Goal: Ask a question

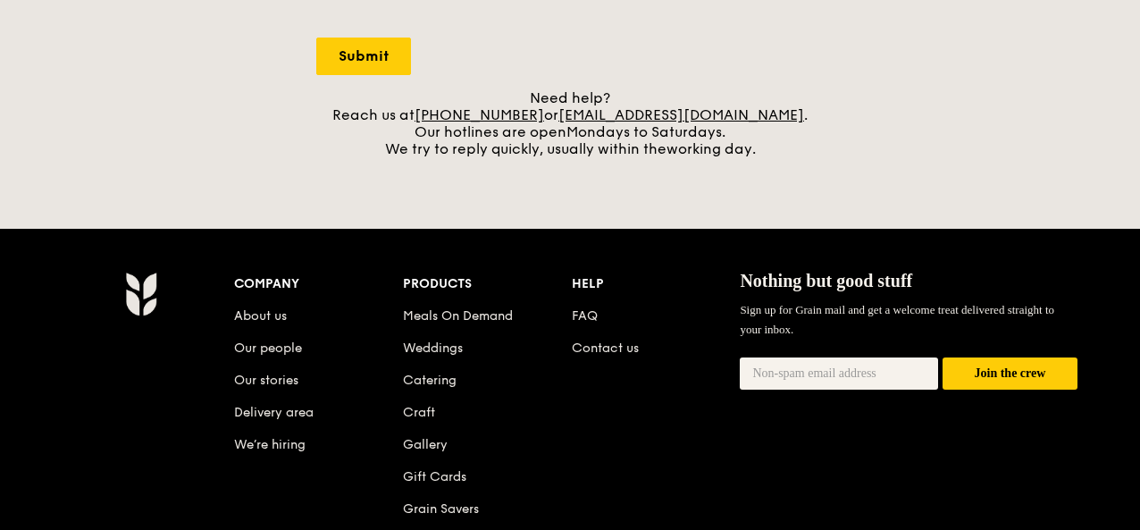
scroll to position [89, 0]
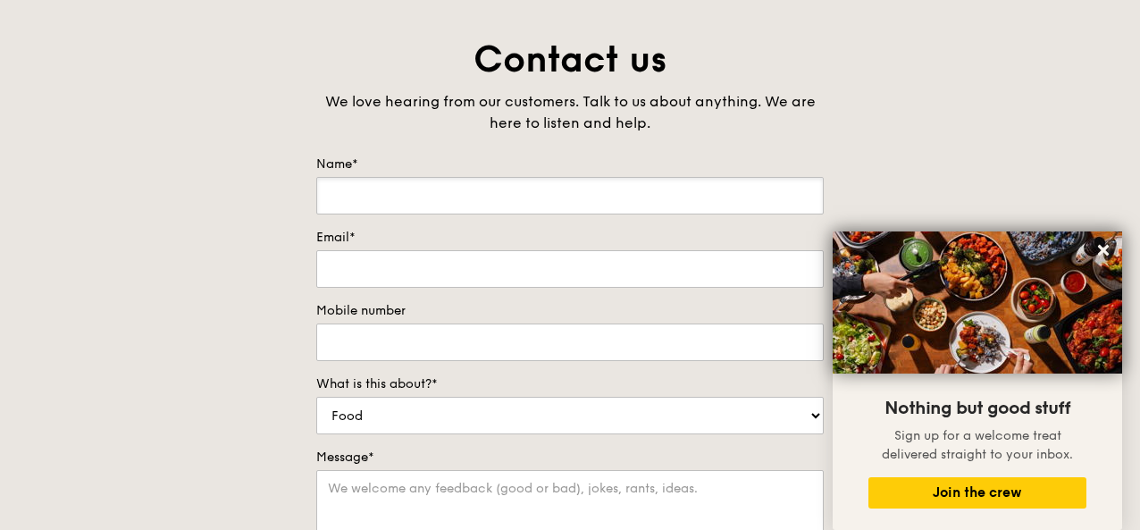
click at [453, 192] on input "Name*" at bounding box center [569, 196] width 507 height 38
type input "[PERSON_NAME]"
type input "[EMAIL_ADDRESS][DOMAIN_NAME]"
type input "97232037"
drag, startPoint x: 511, startPoint y: 258, endPoint x: 165, endPoint y: 266, distance: 345.8
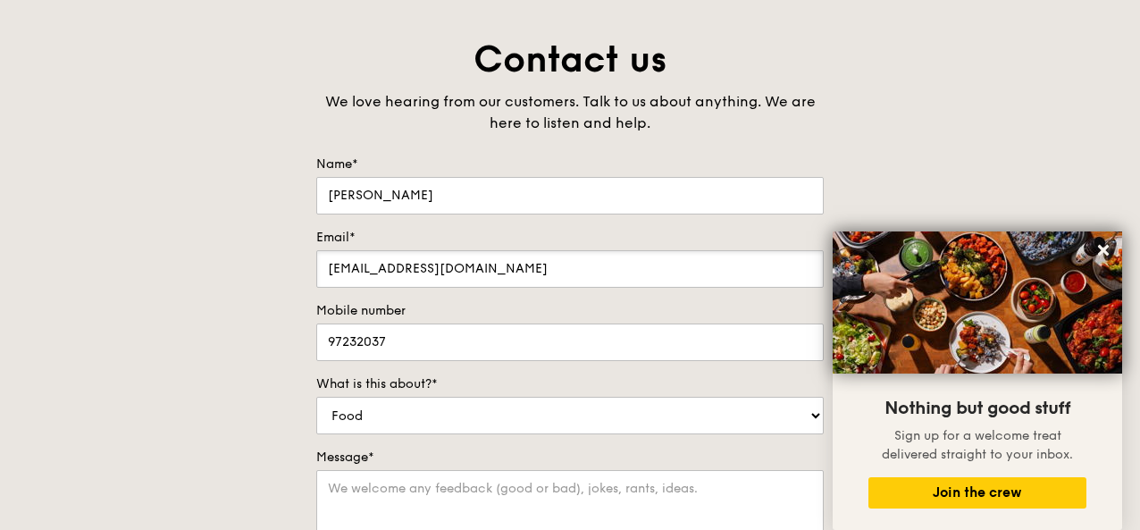
click at [165, 266] on div "Contact us We love hearing from our customers. Talk to us about anything. We ar…" at bounding box center [570, 409] width 1140 height 747
type input "[EMAIL_ADDRESS][DOMAIN_NAME]"
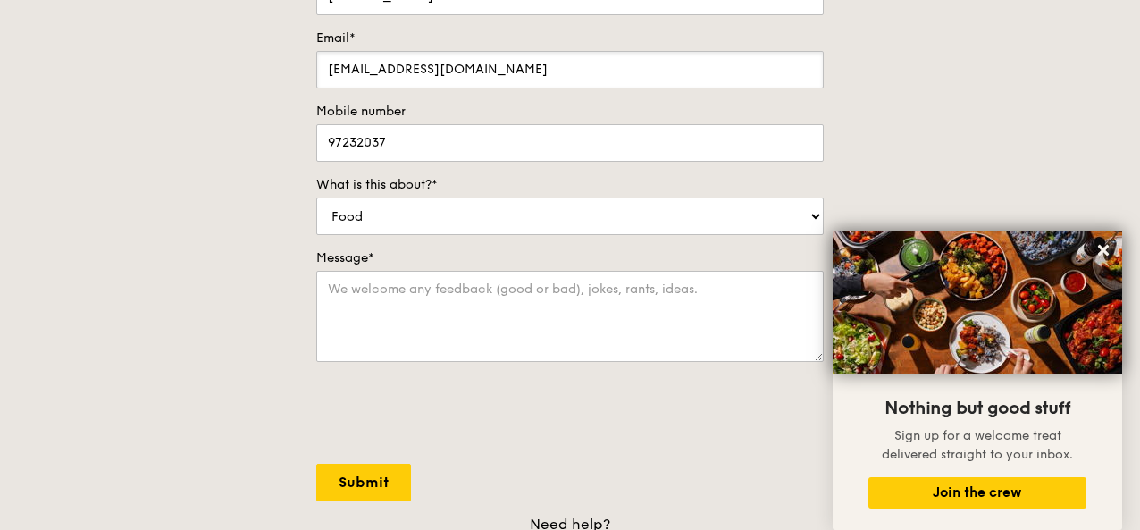
scroll to position [447, 0]
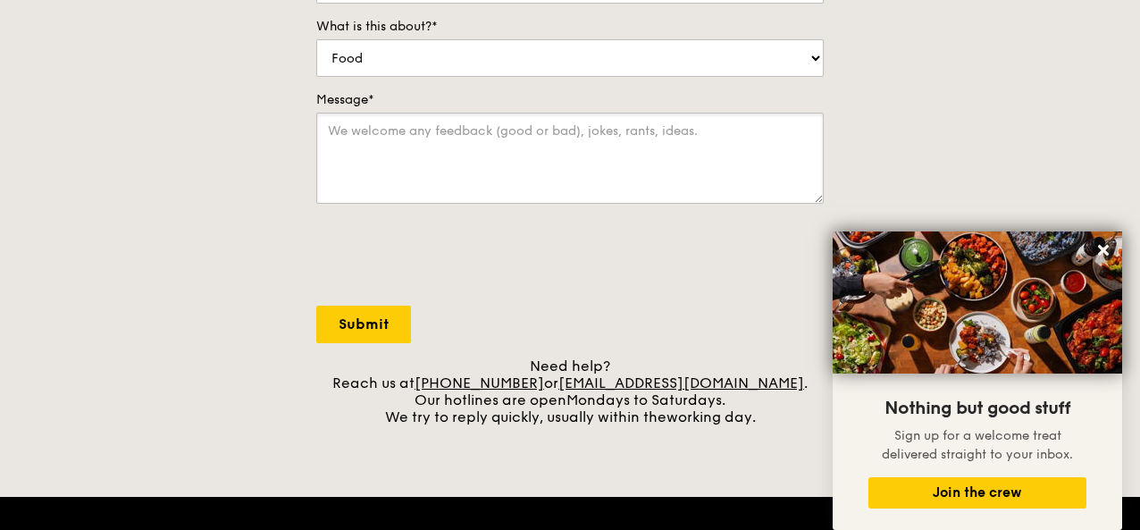
click at [416, 178] on textarea "Message*" at bounding box center [569, 158] width 507 height 91
click at [507, 124] on textarea "Hihi, can send me a copy of christmas menu for 2025 please? Thank you." at bounding box center [569, 158] width 507 height 91
click at [566, 162] on textarea "Hihi, can send me a copy of Christmas menu for 2025 please? Thank you." at bounding box center [569, 158] width 507 height 91
type textarea "Hihi, can send me a copy of Christmas menu for 2025 please? Thank you."
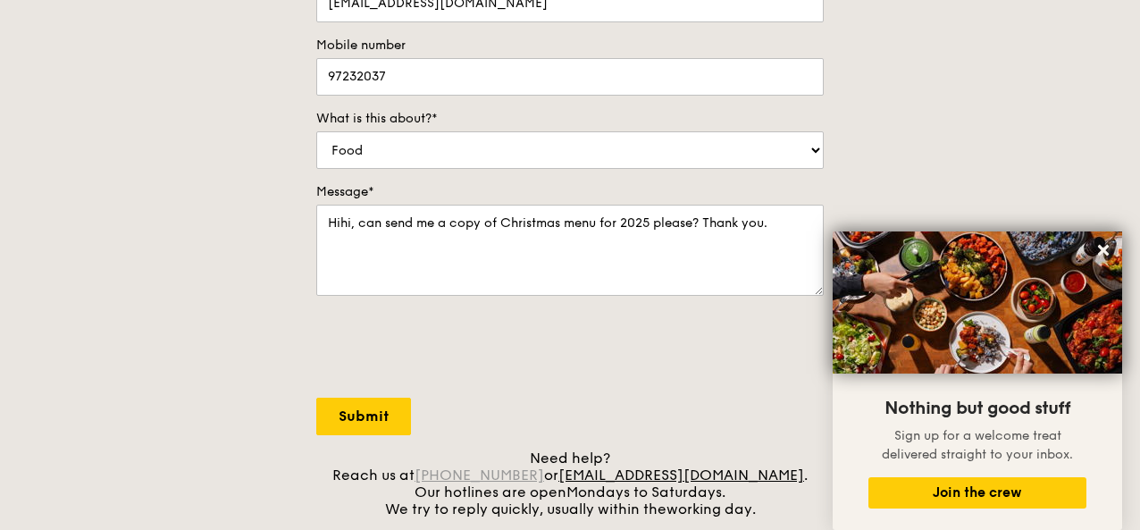
scroll to position [625, 0]
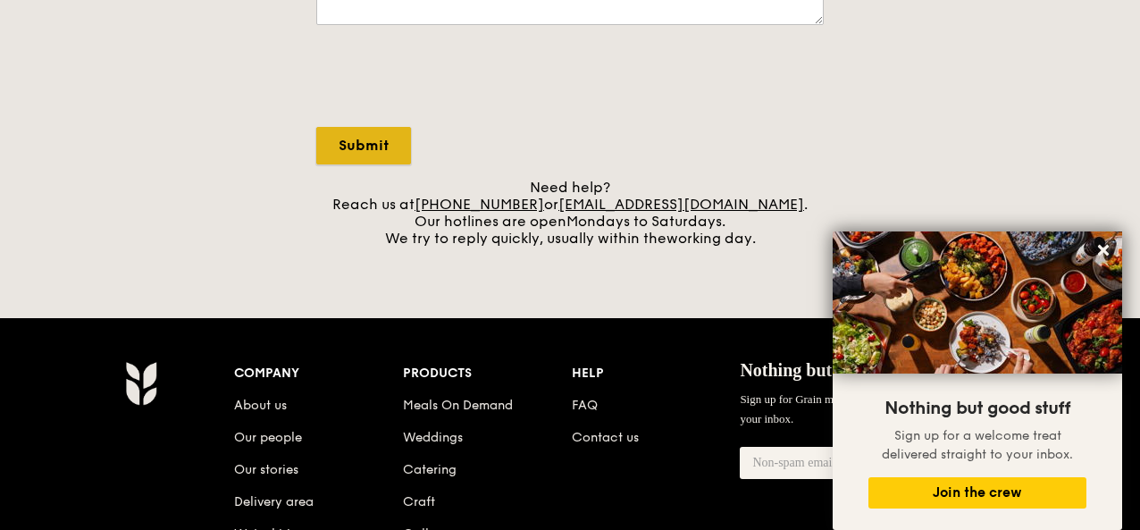
click at [358, 136] on input "Submit" at bounding box center [363, 146] width 95 height 38
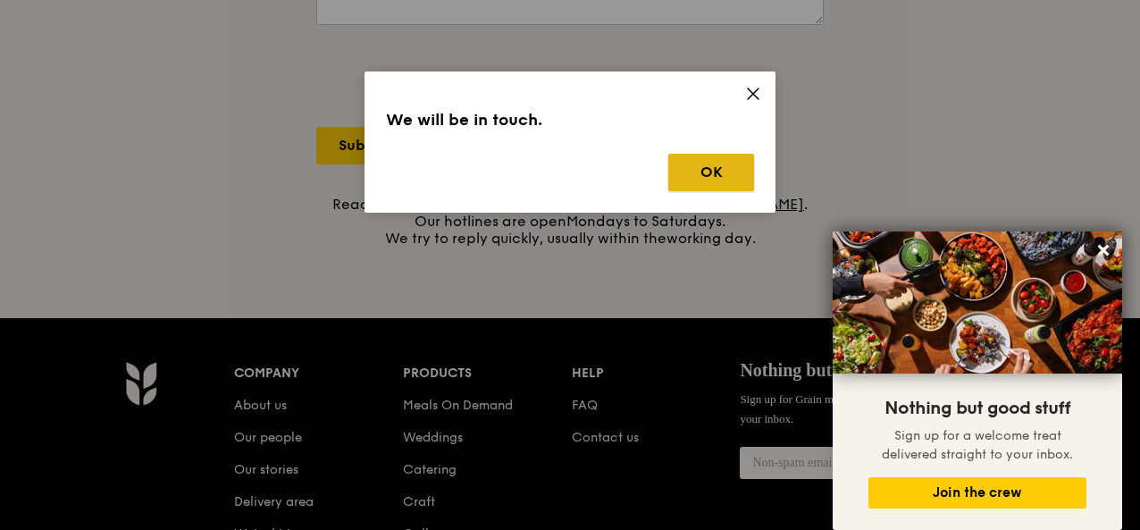
click at [708, 177] on button "OK" at bounding box center [711, 173] width 86 height 38
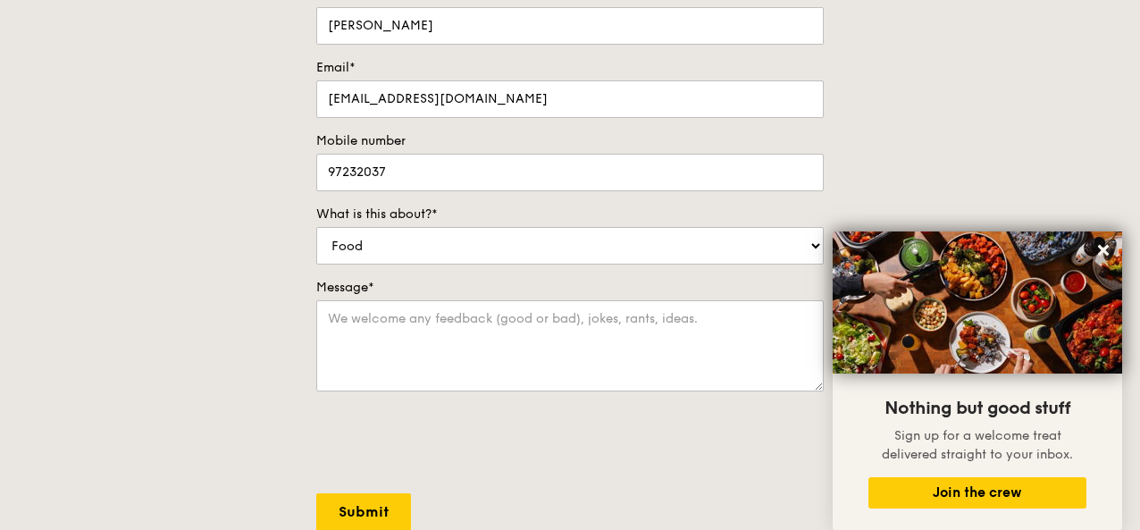
scroll to position [357, 0]
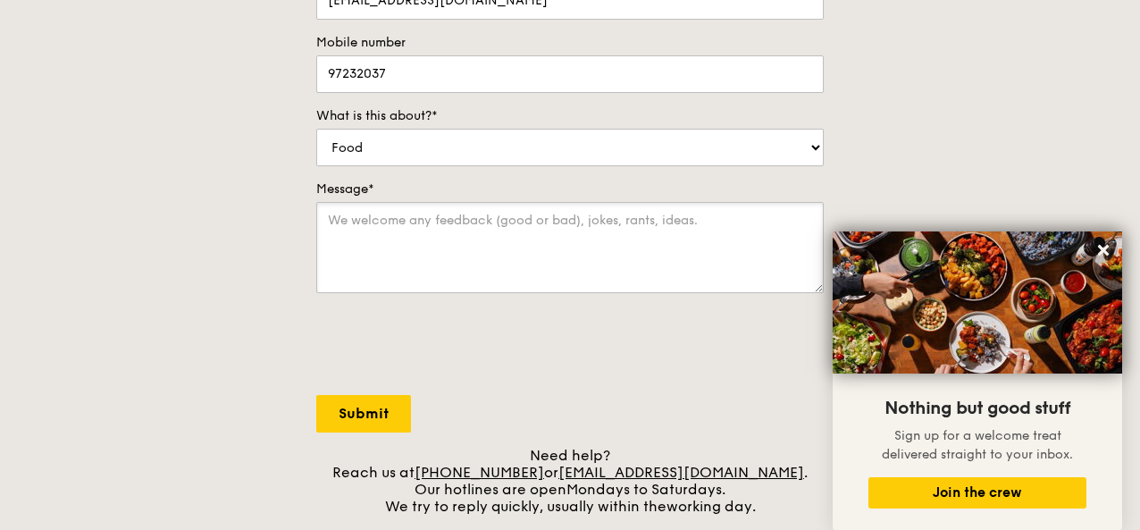
click at [500, 219] on textarea "Message*" at bounding box center [569, 247] width 507 height 91
type textarea "Hihi, can send me a copy of Christmas Menu for 2025 please?"
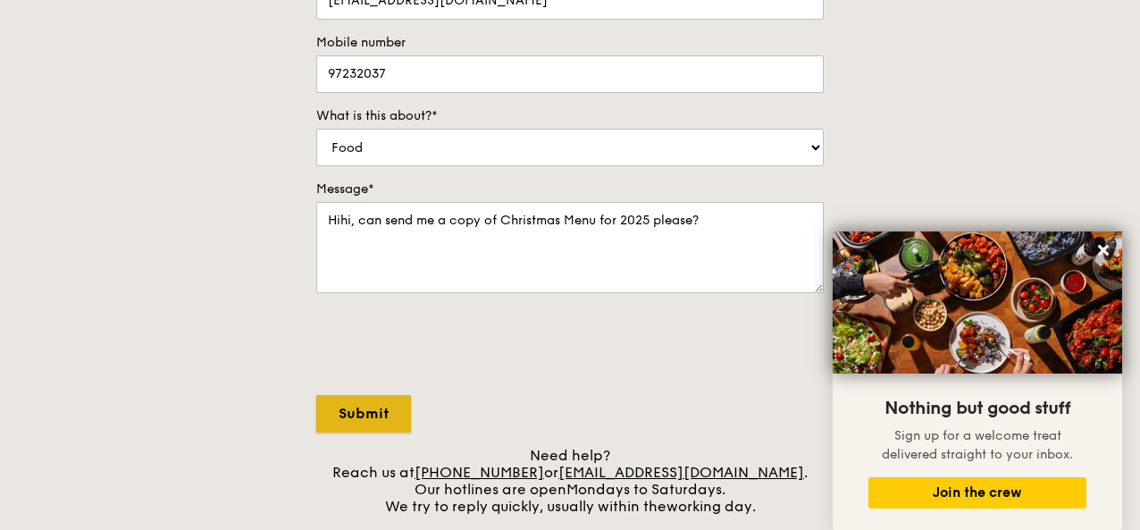
click at [354, 413] on input "Submit" at bounding box center [363, 414] width 95 height 38
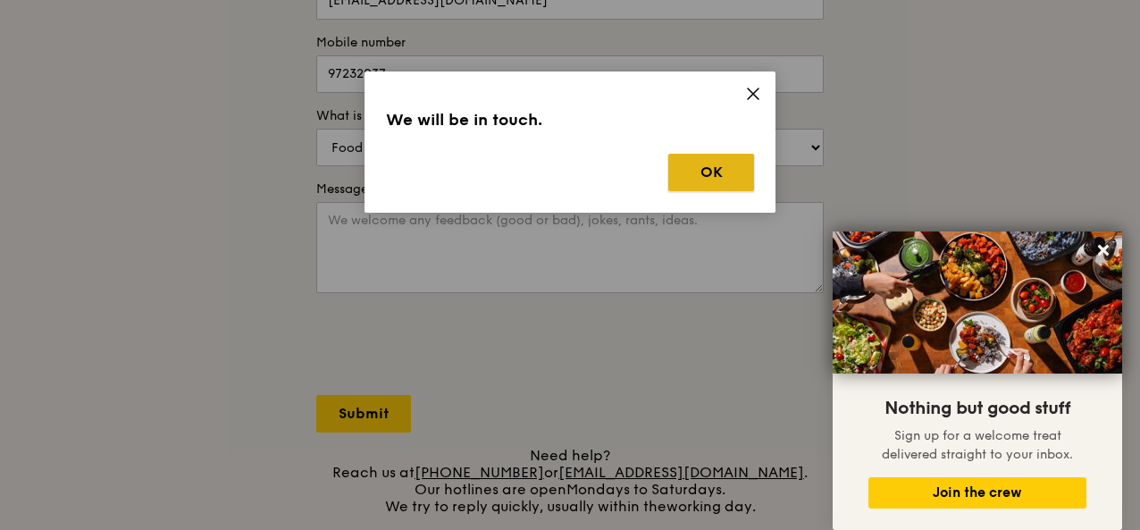
click at [721, 163] on button "OK" at bounding box center [711, 173] width 86 height 38
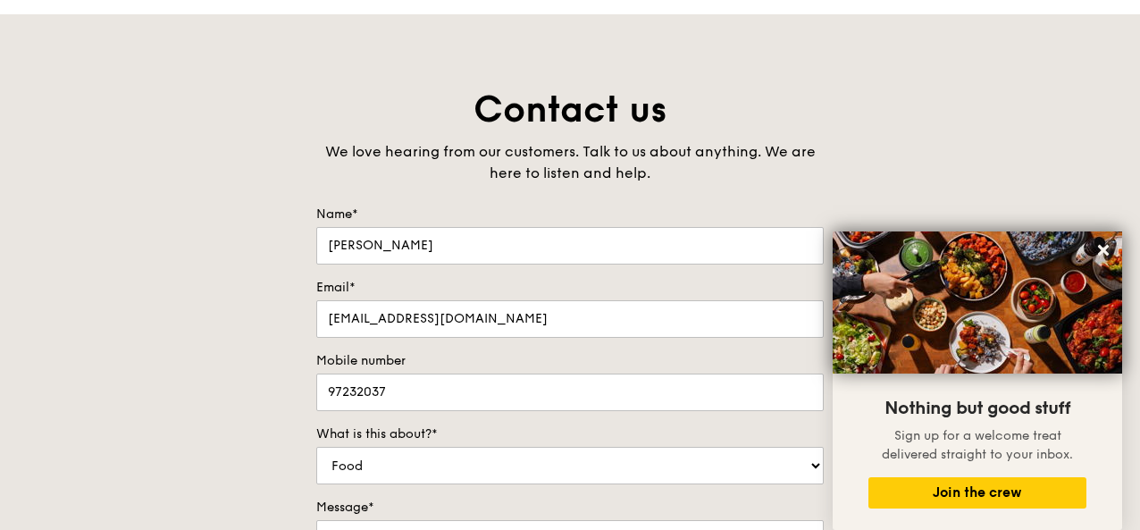
scroll to position [0, 0]
